Goal: Task Accomplishment & Management: Manage account settings

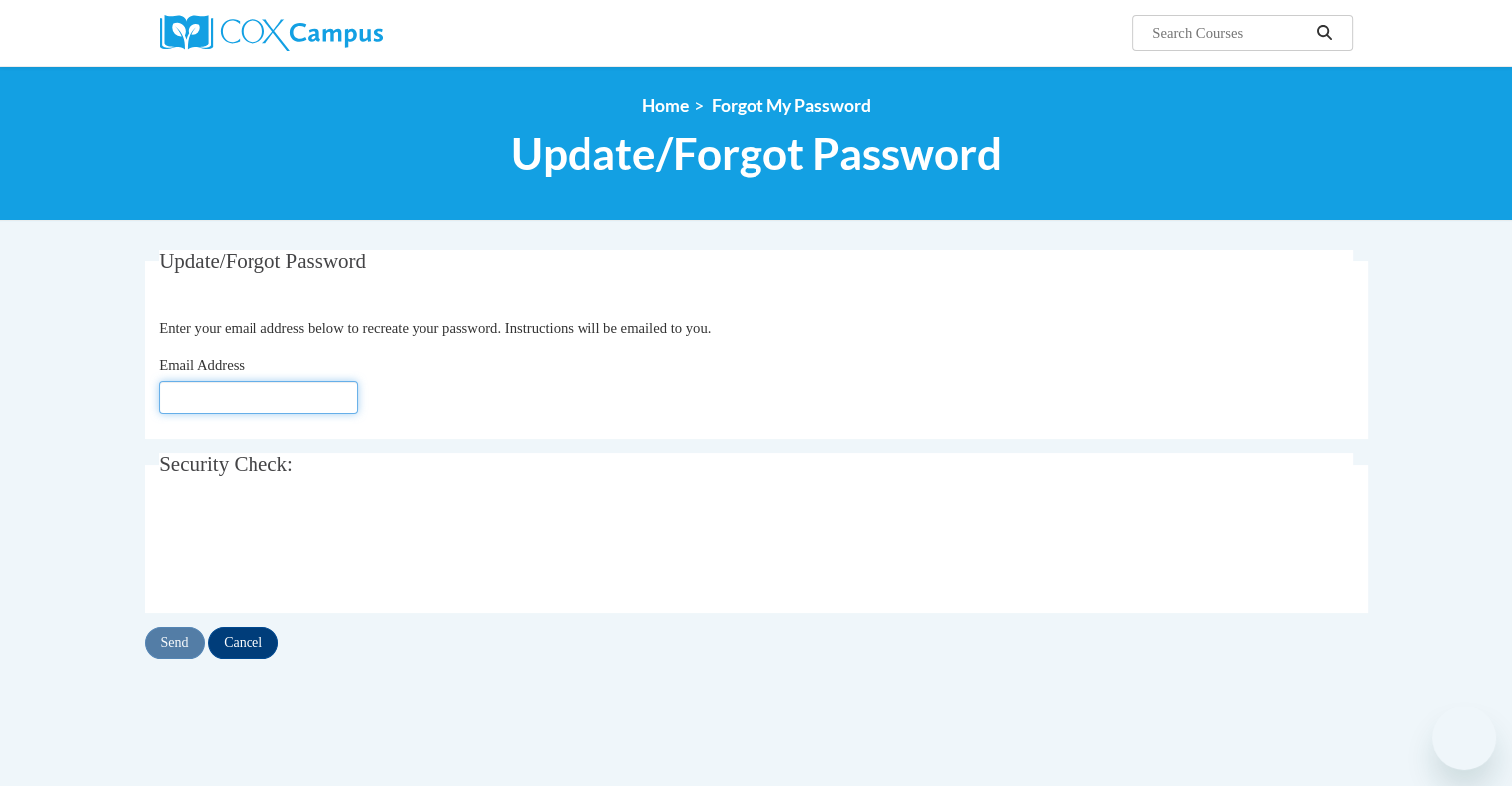
click at [260, 404] on input "Email Address" at bounding box center [258, 397] width 198 height 34
type input "shahana_ismail @[DOMAIN_NAME]"
click at [180, 643] on input "Send" at bounding box center [175, 643] width 60 height 32
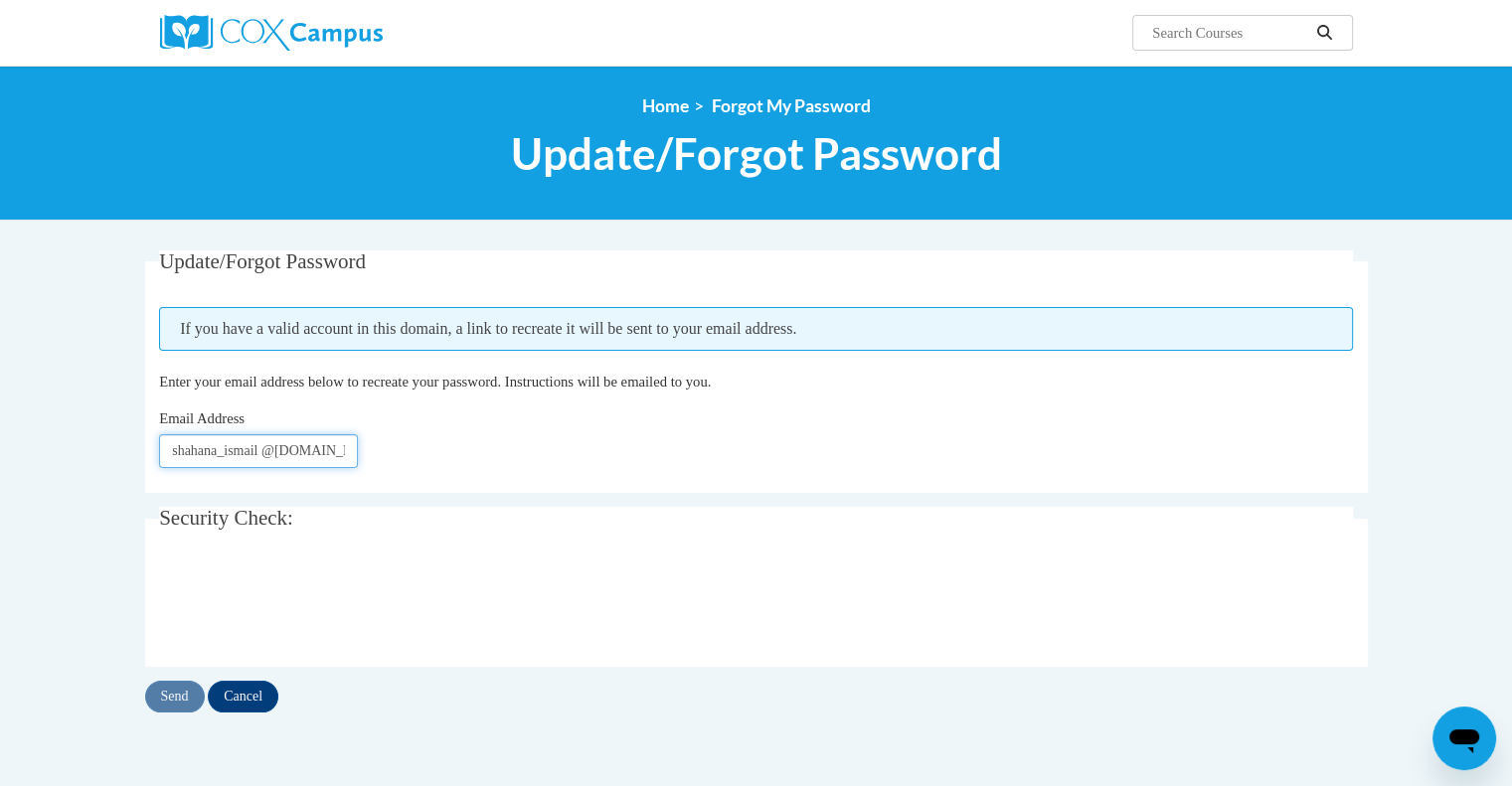
click at [313, 441] on input "shahana_ismail @[DOMAIN_NAME]" at bounding box center [258, 451] width 198 height 34
